Goal: Task Accomplishment & Management: Manage account settings

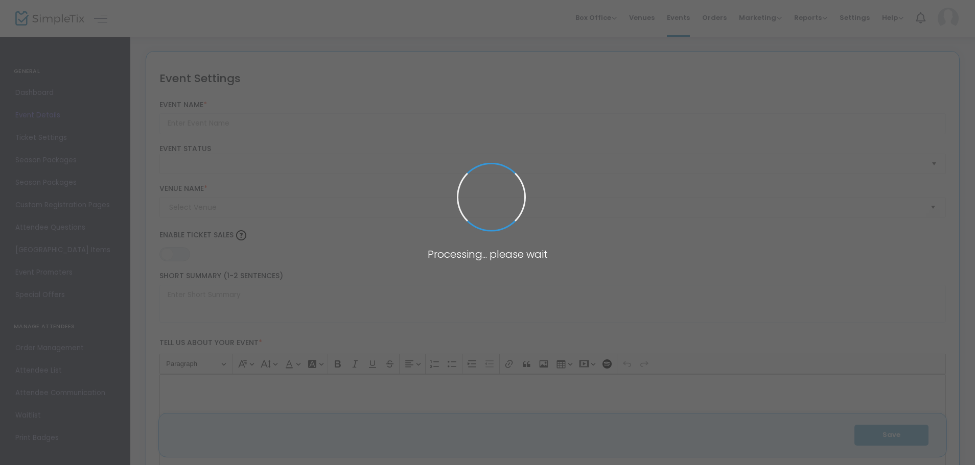
type input "SPARK! Graduate Poster Exhibition"
type textarea "Join us for the Graduate Poster Exhibition, part of SPARK!(Showcase of Projects…"
type input "Register Now"
type input "Campus Center"
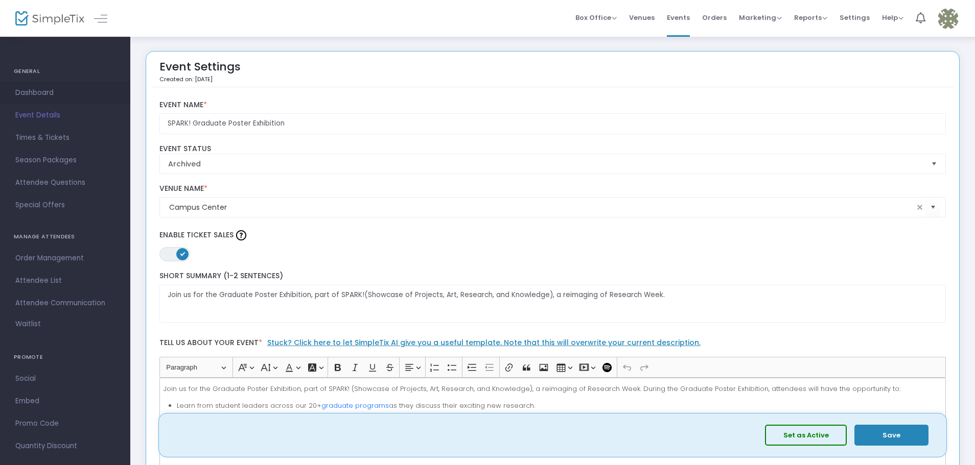
click at [59, 90] on span "Dashboard" at bounding box center [65, 92] width 100 height 13
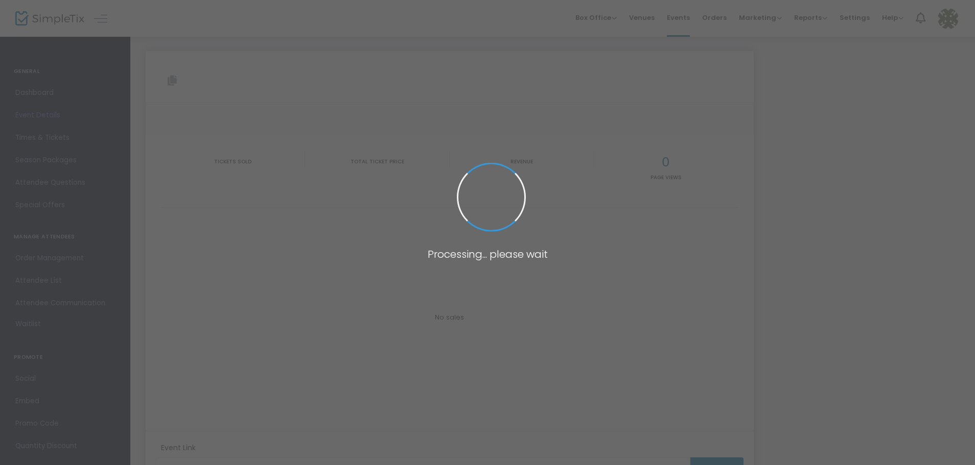
type input "[URL][DOMAIN_NAME]"
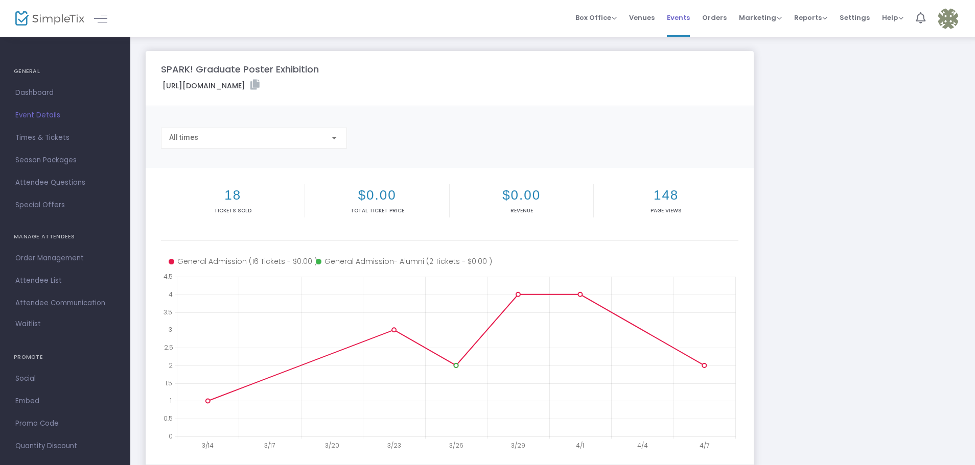
click at [672, 18] on span "Events" at bounding box center [678, 18] width 23 height 26
